Goal: Task Accomplishment & Management: Manage account settings

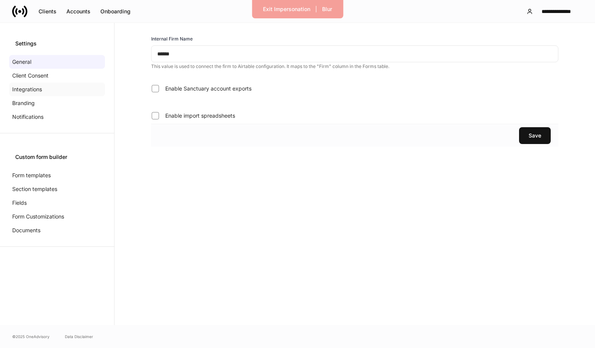
click at [51, 87] on div "Integrations" at bounding box center [57, 89] width 96 height 14
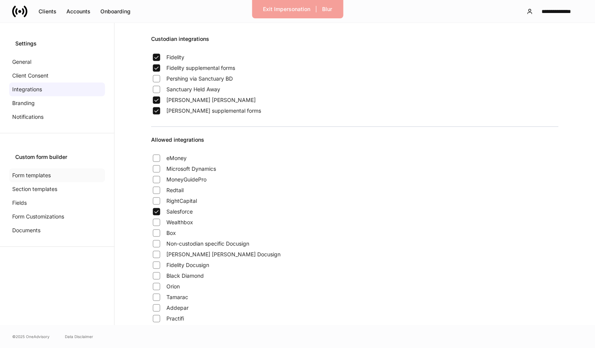
click at [38, 173] on p "Form templates" at bounding box center [31, 175] width 39 height 8
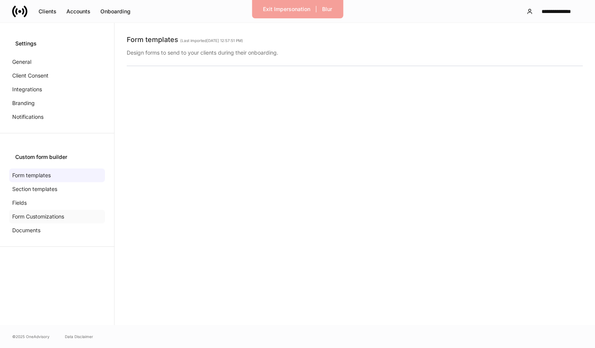
click at [40, 218] on p "Form Customizations" at bounding box center [38, 217] width 52 height 8
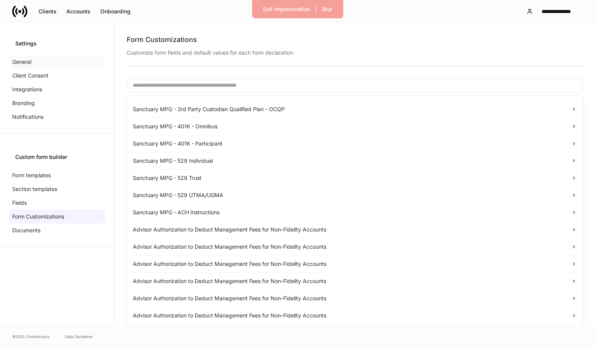
click at [71, 62] on div "General" at bounding box center [57, 62] width 96 height 14
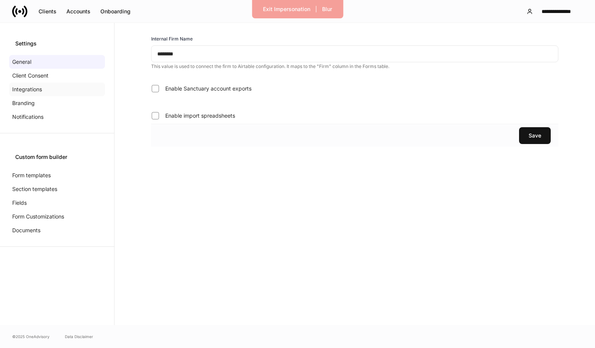
click at [42, 86] on div "Integrations" at bounding box center [57, 89] width 96 height 14
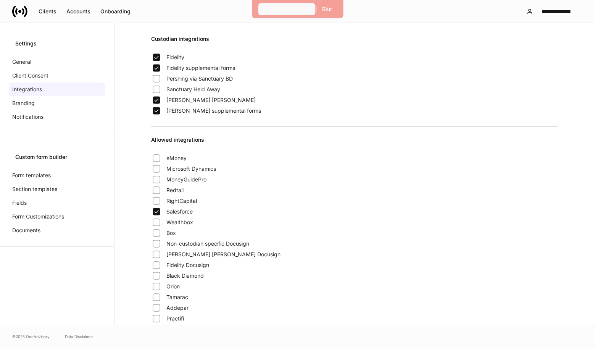
click at [275, 12] on div "Exit Impersonation" at bounding box center [286, 9] width 47 height 8
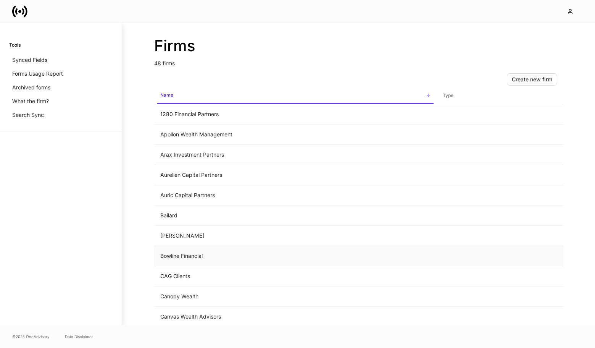
scroll to position [5, 0]
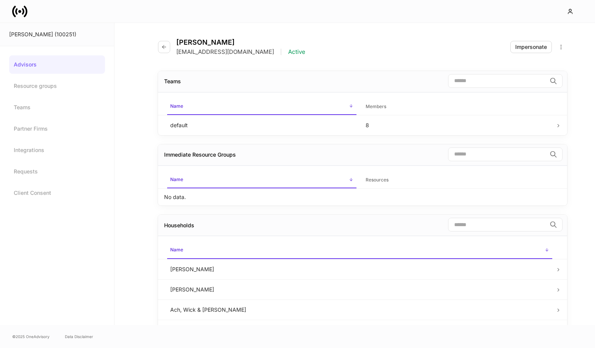
click at [23, 62] on link "Advisors" at bounding box center [57, 64] width 96 height 18
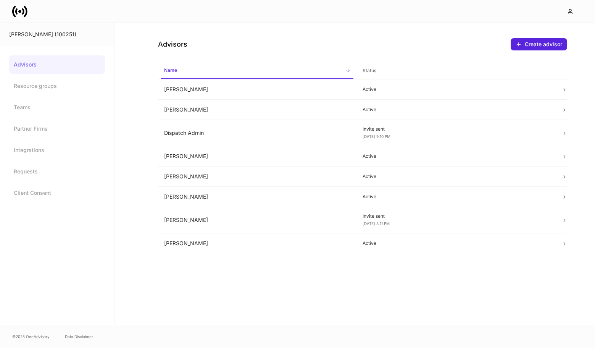
click at [27, 22] on div at bounding box center [297, 11] width 595 height 23
click at [21, 10] on icon at bounding box center [19, 11] width 15 height 15
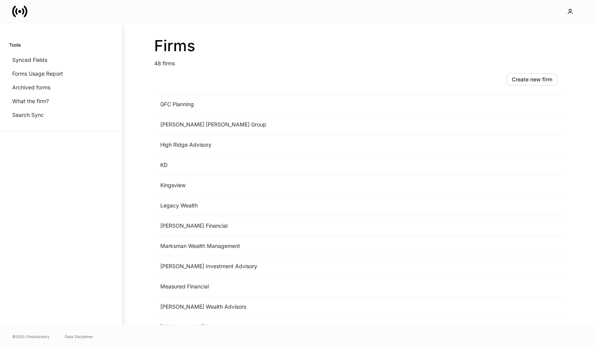
scroll to position [765, 0]
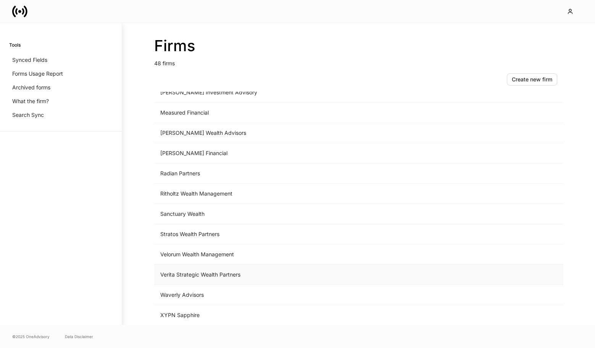
click at [194, 277] on td "Verita Strategic Wealth Partners" at bounding box center [295, 275] width 283 height 20
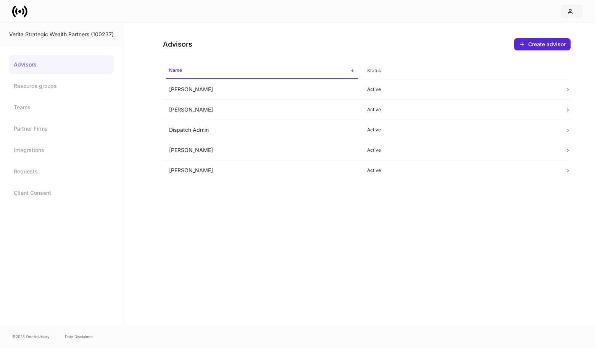
click at [576, 12] on button "button" at bounding box center [572, 12] width 22 height 14
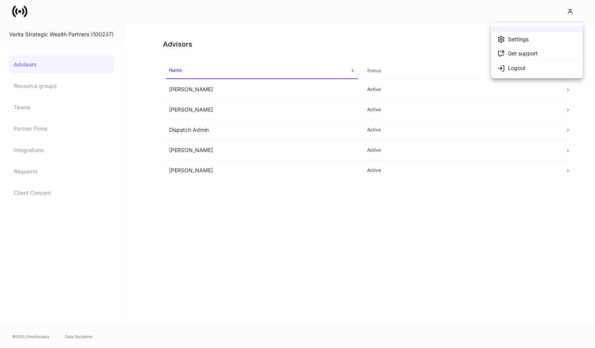
click at [362, 54] on div at bounding box center [297, 174] width 595 height 348
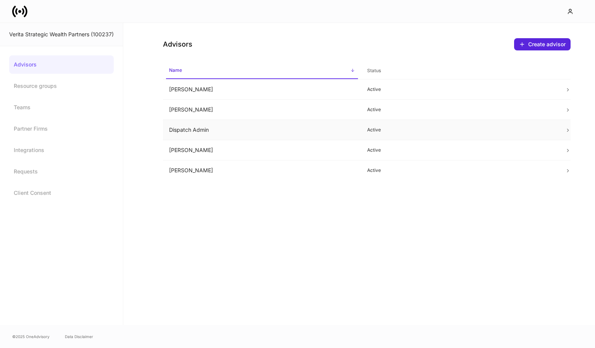
click at [313, 127] on td "Dispatch Admin" at bounding box center [262, 130] width 198 height 20
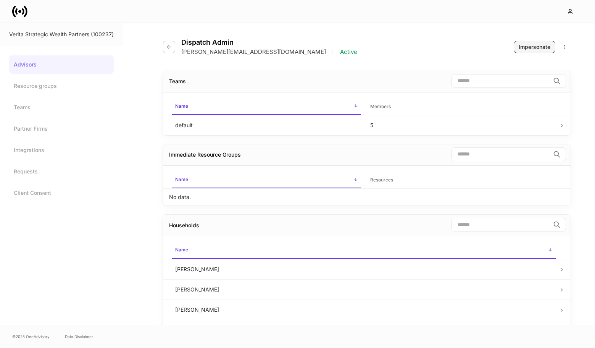
click at [520, 52] on button "Impersonate" at bounding box center [535, 47] width 42 height 12
